Goal: Obtain resource: Obtain resource

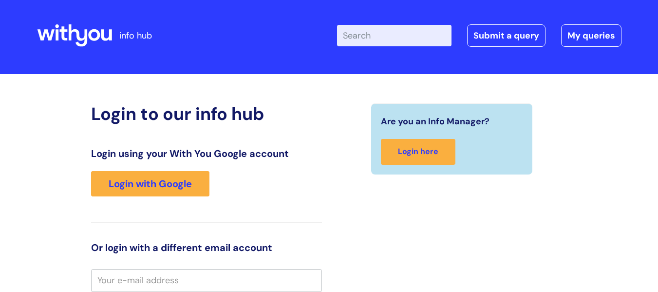
scroll to position [3, 0]
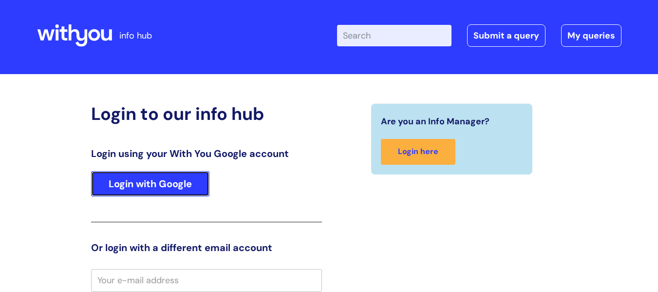
click at [183, 186] on link "Login with Google" at bounding box center [150, 183] width 118 height 25
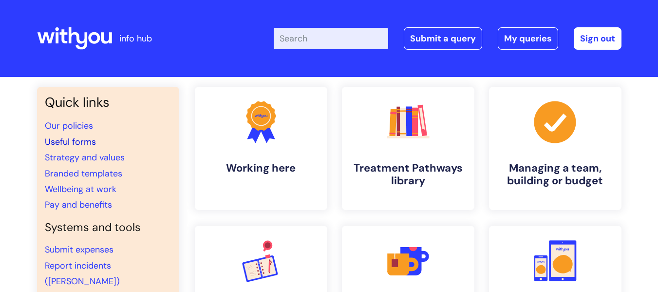
click at [77, 141] on link "Useful forms" at bounding box center [70, 142] width 51 height 12
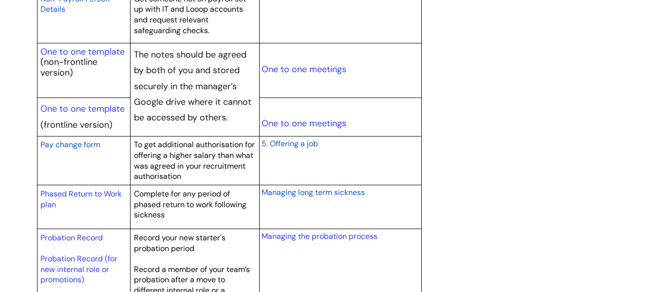
scroll to position [1218, 0]
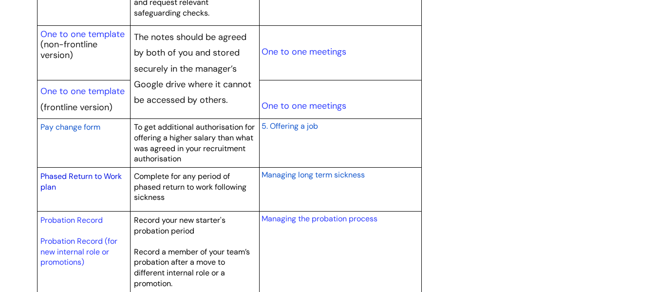
click at [107, 174] on link "Phased Return to Work plan" at bounding box center [80, 181] width 81 height 21
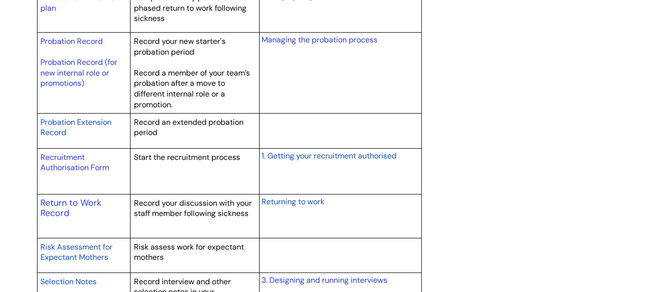
scroll to position [1413, 0]
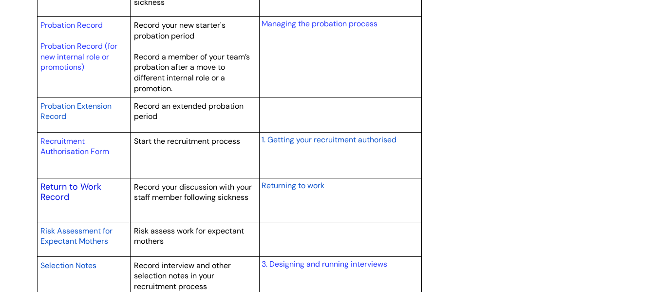
click at [91, 186] on link "Return to Work Record" at bounding box center [70, 192] width 61 height 22
